Goal: Find contact information: Find contact information

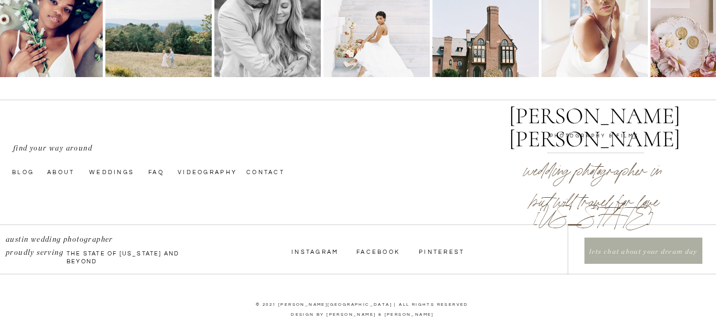
scroll to position [3647, 0]
click at [368, 247] on nav "Facebook" at bounding box center [380, 251] width 47 height 8
click at [260, 171] on nav "Contact" at bounding box center [272, 171] width 53 height 8
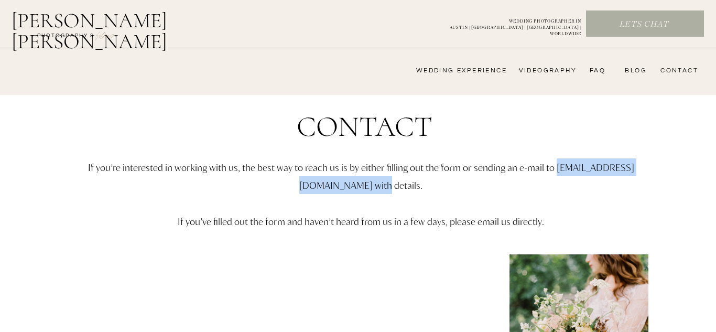
drag, startPoint x: 408, startPoint y: 185, endPoint x: 261, endPoint y: 182, distance: 147.3
click at [261, 182] on p "If you’re interested in working with us, the best way to reach us is by either …" at bounding box center [361, 212] width 612 height 109
copy p "hello@alyssanikolephotography.com"
